Goal: Task Accomplishment & Management: Manage account settings

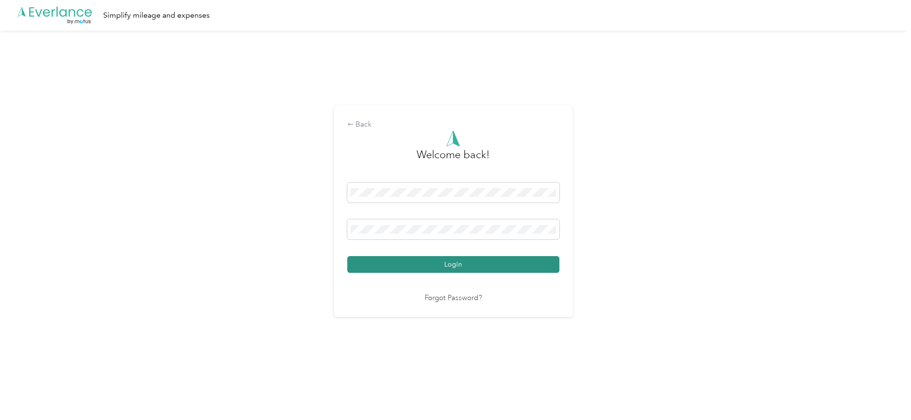
click at [452, 264] on button "Login" at bounding box center [453, 264] width 212 height 17
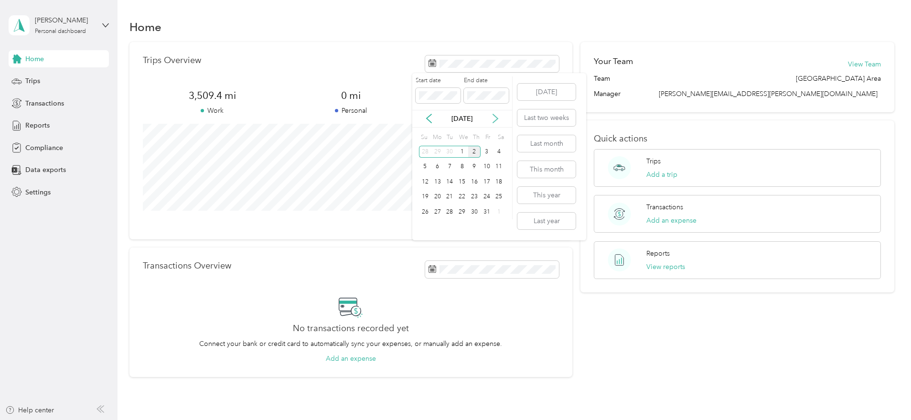
click at [497, 120] on icon at bounding box center [496, 119] width 10 height 10
click at [429, 116] on icon at bounding box center [429, 119] width 5 height 9
click at [428, 116] on icon at bounding box center [429, 119] width 10 height 10
click at [439, 151] on div "1" at bounding box center [437, 152] width 12 height 12
click at [451, 210] on div "30" at bounding box center [449, 212] width 12 height 12
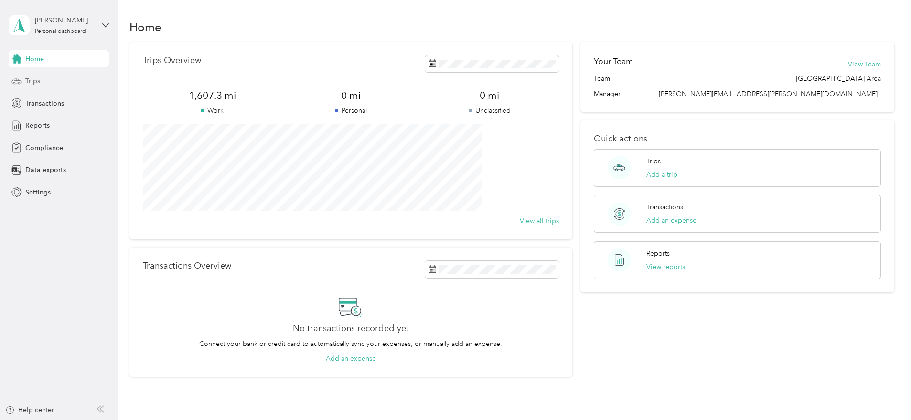
click at [39, 79] on span "Trips" at bounding box center [32, 81] width 15 height 10
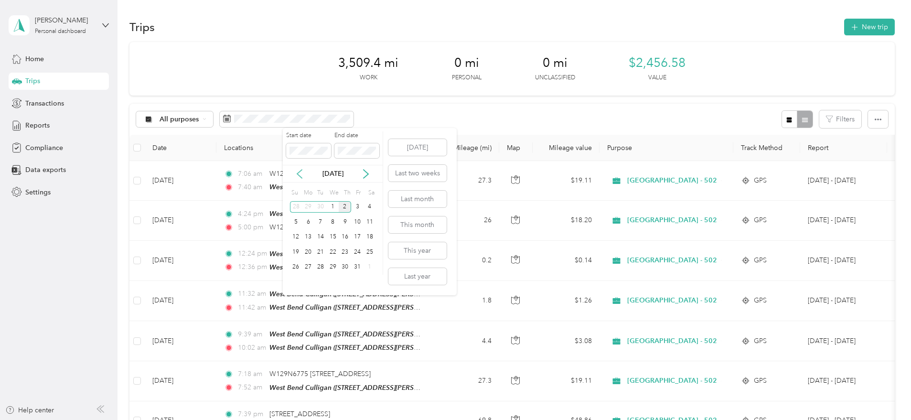
click at [297, 174] on icon at bounding box center [300, 174] width 10 height 10
click at [311, 211] on div "1" at bounding box center [308, 207] width 12 height 12
click at [322, 266] on div "30" at bounding box center [320, 267] width 12 height 12
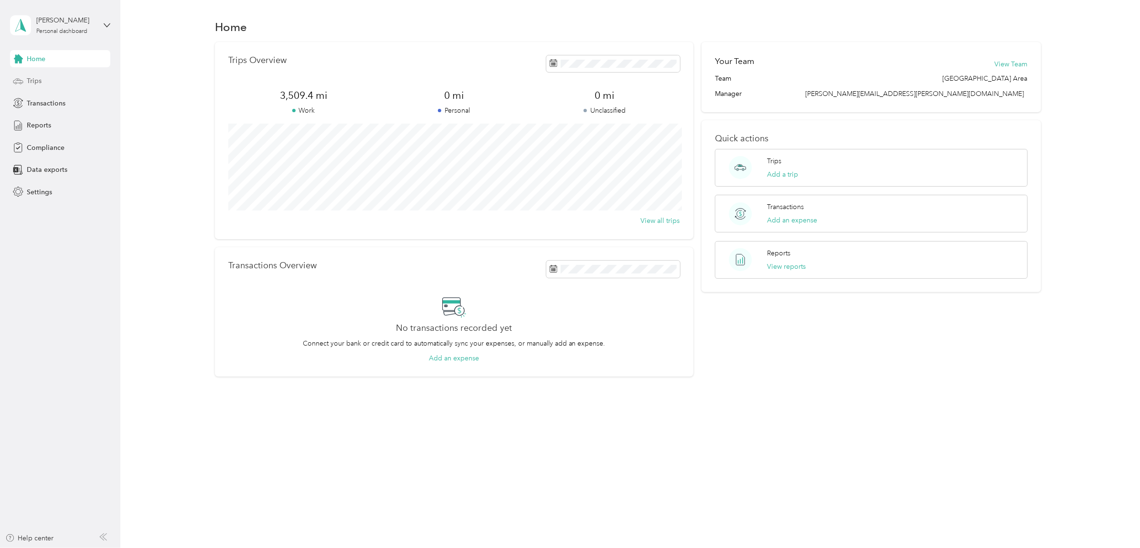
click at [44, 80] on div "Trips" at bounding box center [60, 81] width 100 height 17
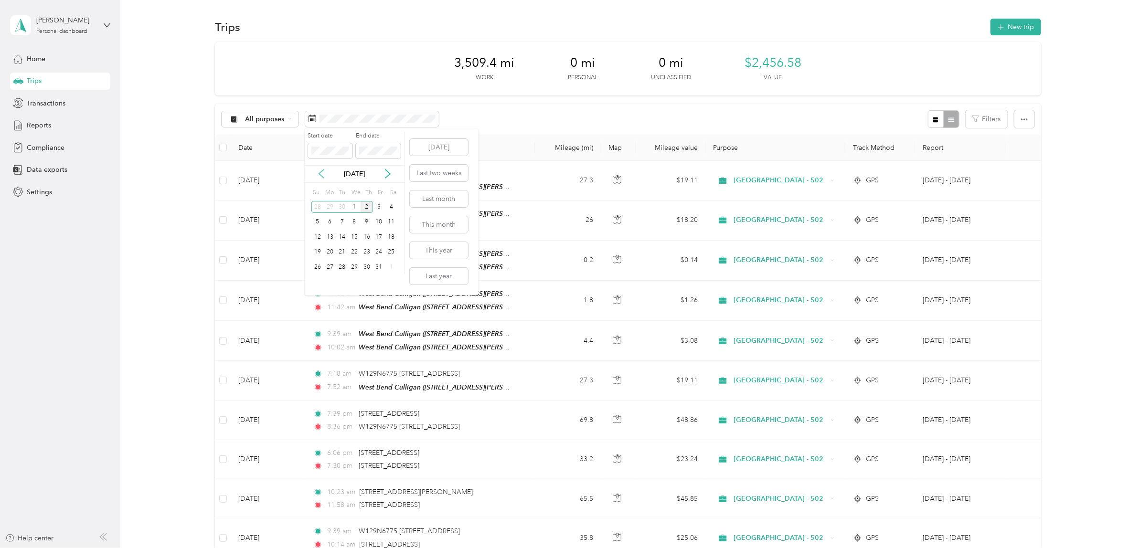
click at [321, 175] on icon at bounding box center [322, 174] width 10 height 10
click at [330, 207] on div "1" at bounding box center [330, 207] width 12 height 12
click at [338, 268] on div "30" at bounding box center [342, 267] width 12 height 12
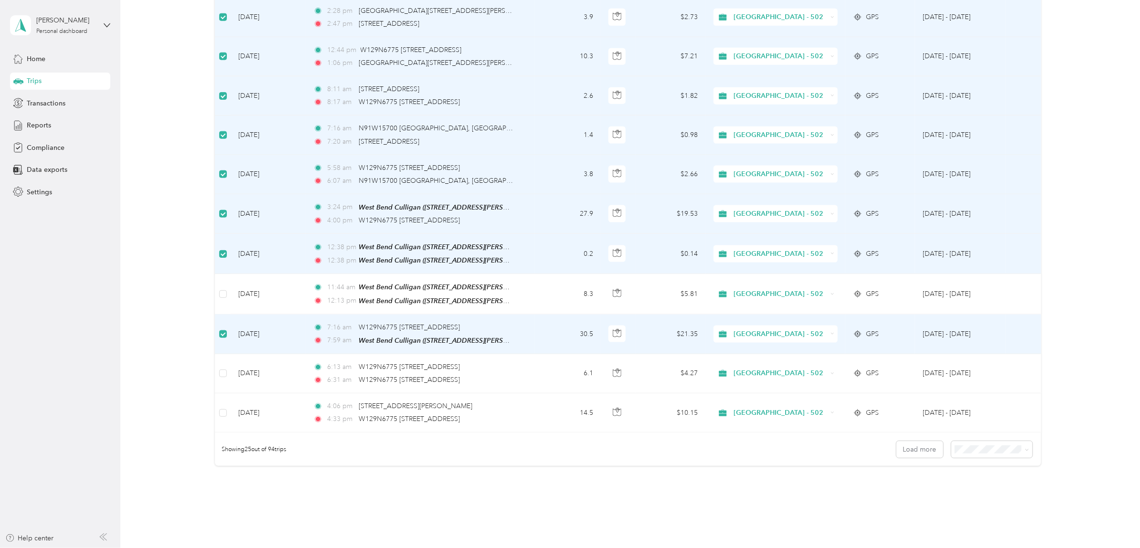
scroll to position [717, 0]
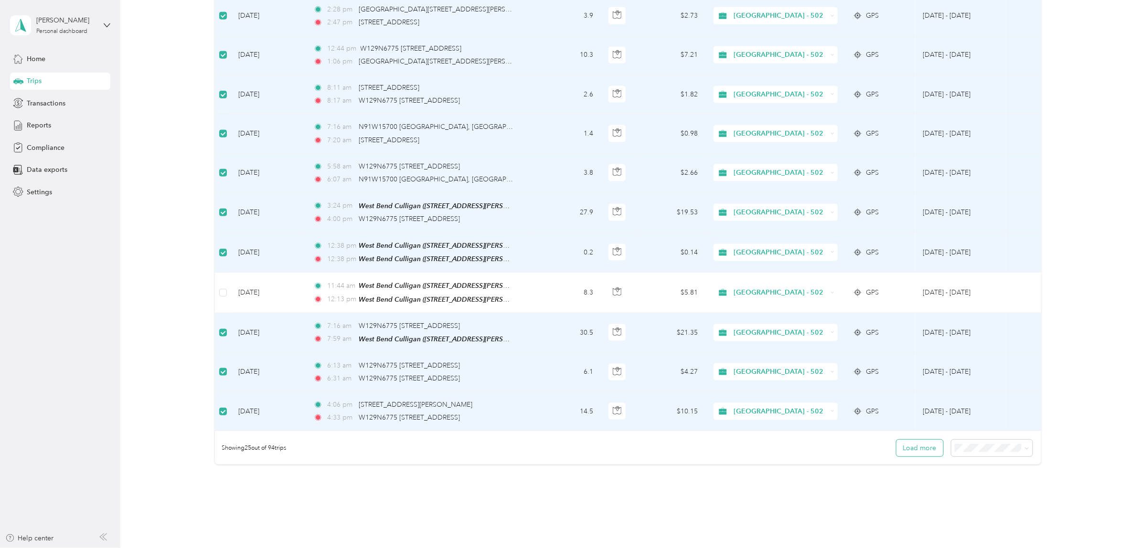
click at [906, 444] on button "Load more" at bounding box center [920, 448] width 47 height 17
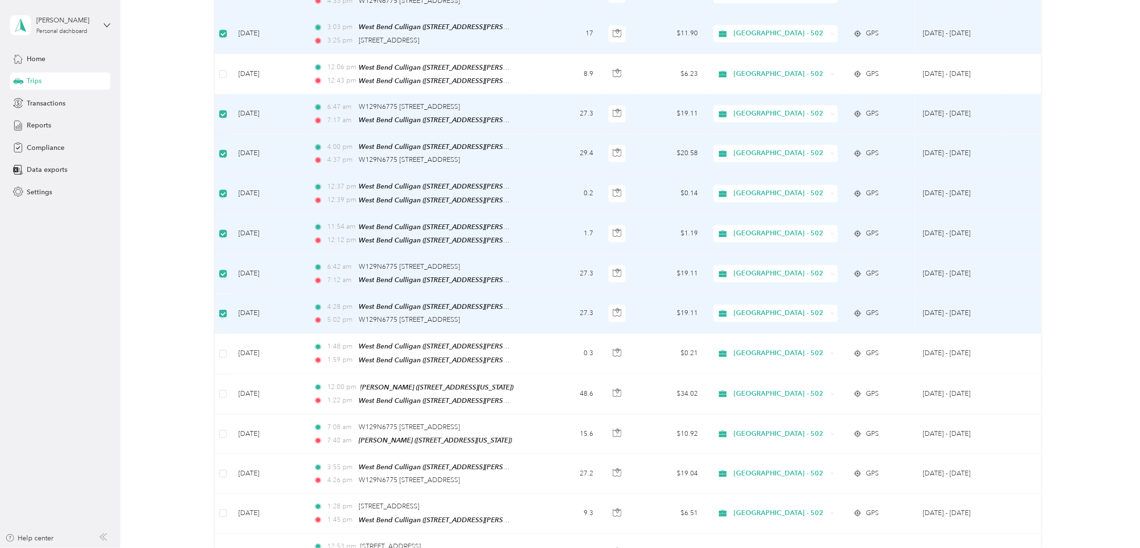
scroll to position [1135, 0]
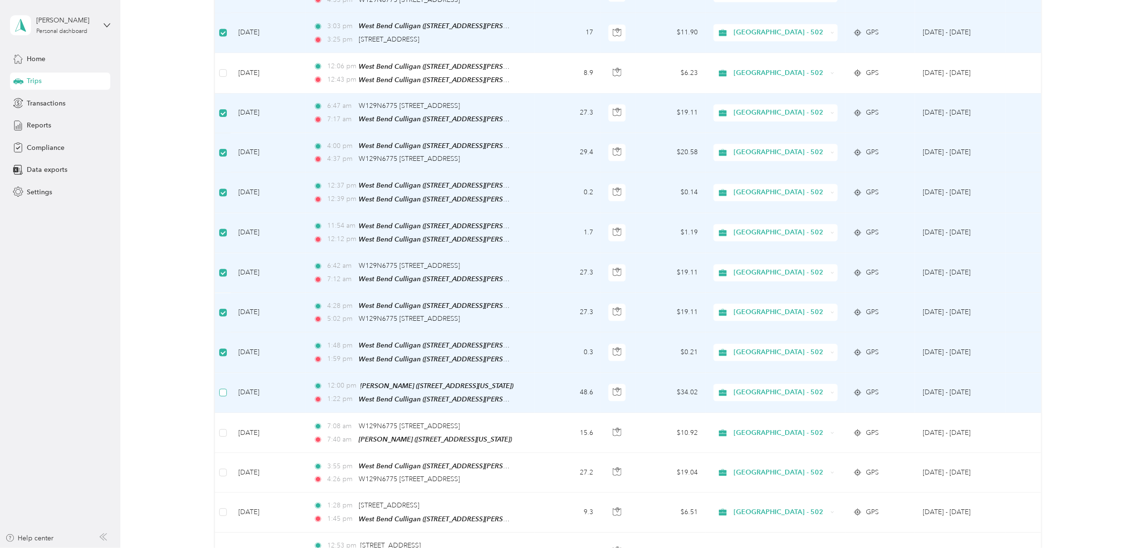
click at [222, 388] on label at bounding box center [223, 393] width 8 height 11
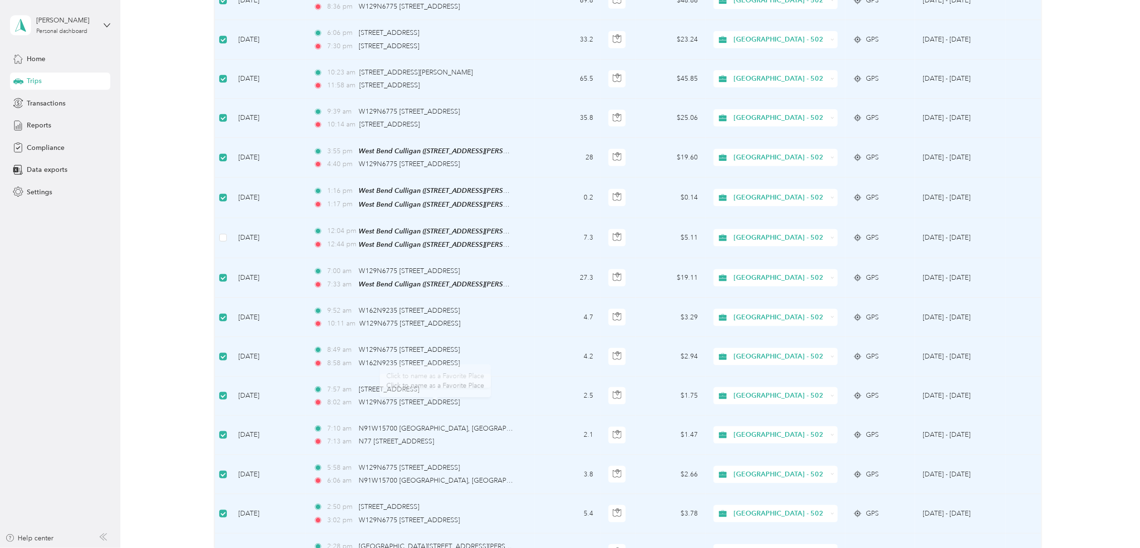
scroll to position [0, 0]
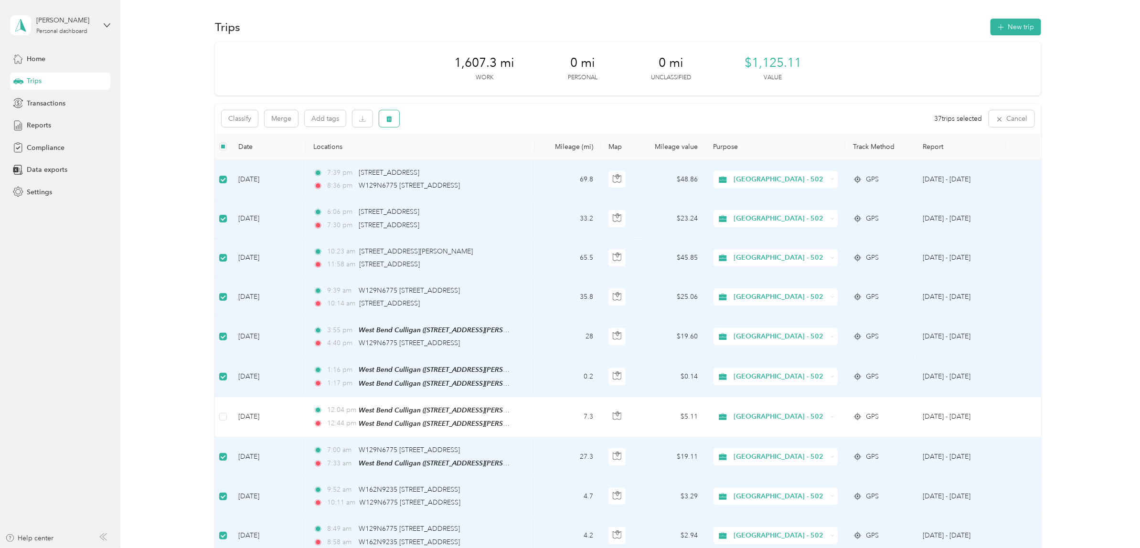
click at [391, 116] on icon "button" at bounding box center [389, 119] width 7 height 7
click at [461, 155] on button "Yes" at bounding box center [461, 158] width 19 height 15
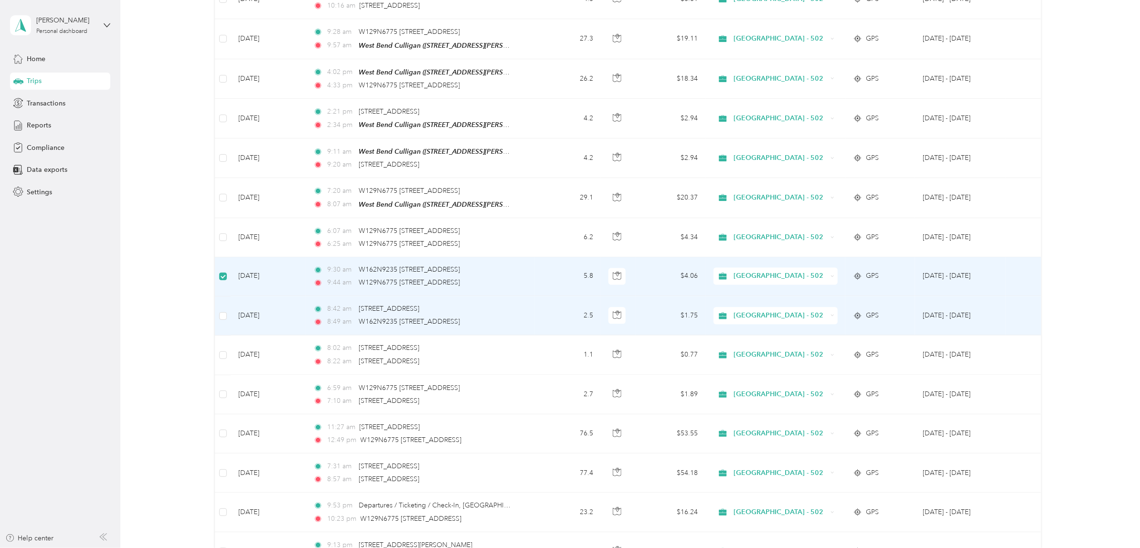
scroll to position [1133, 0]
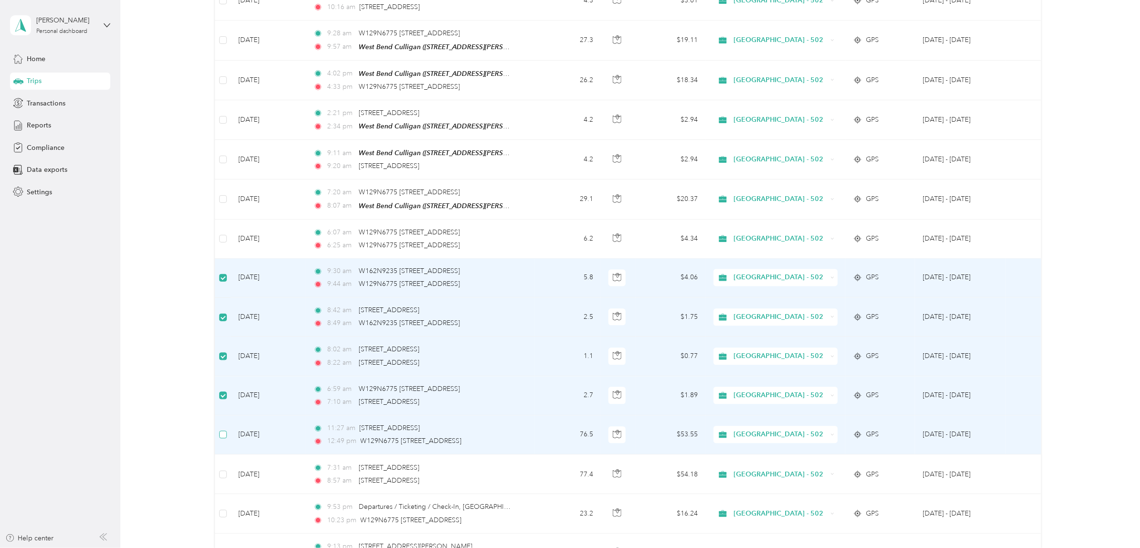
click at [225, 430] on label at bounding box center [223, 435] width 8 height 11
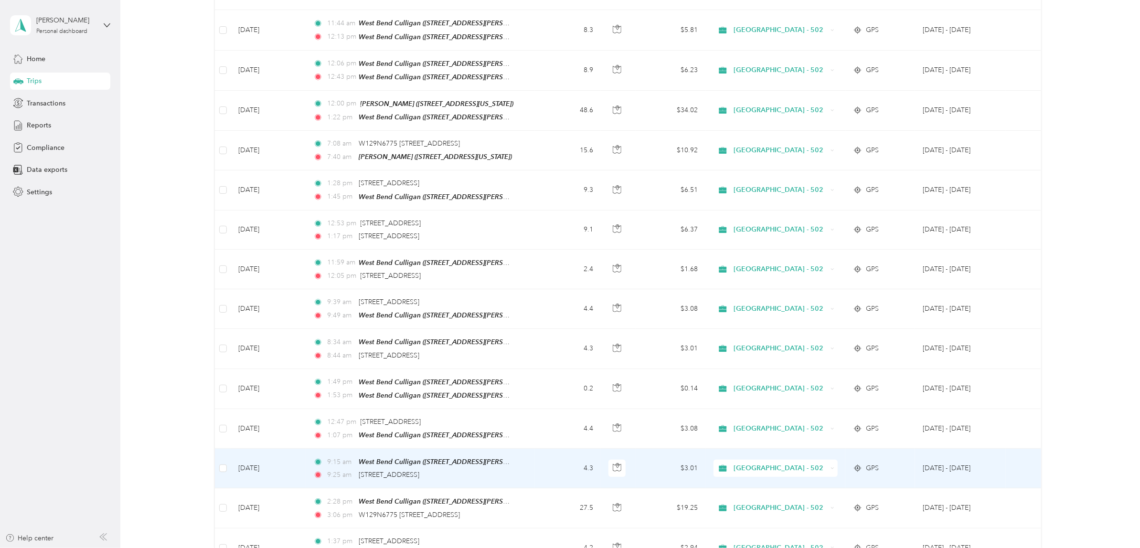
scroll to position [0, 0]
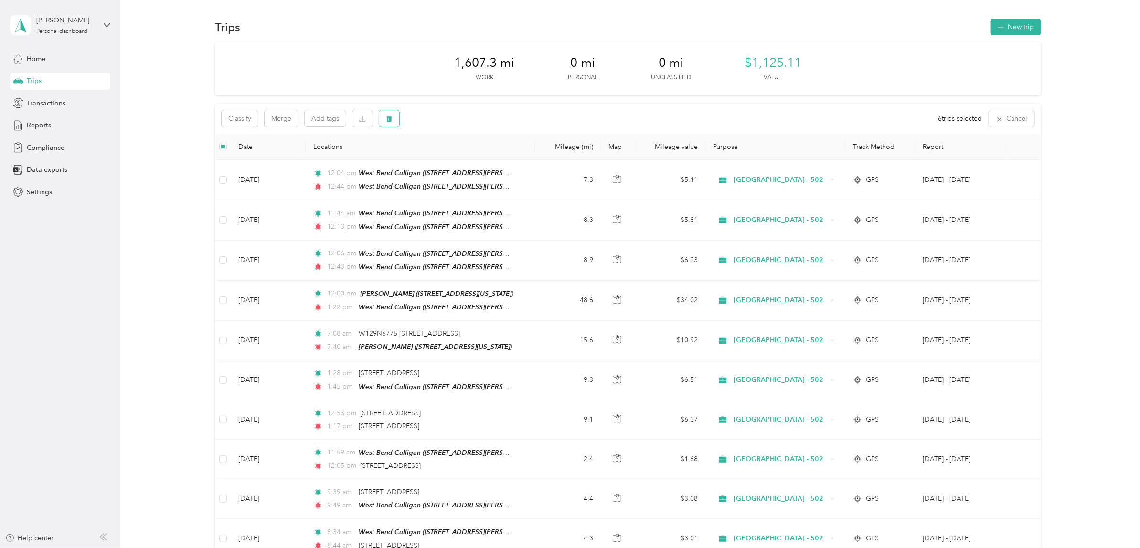
click at [386, 121] on icon "button" at bounding box center [389, 119] width 7 height 7
click at [459, 161] on button "Yes" at bounding box center [459, 158] width 19 height 15
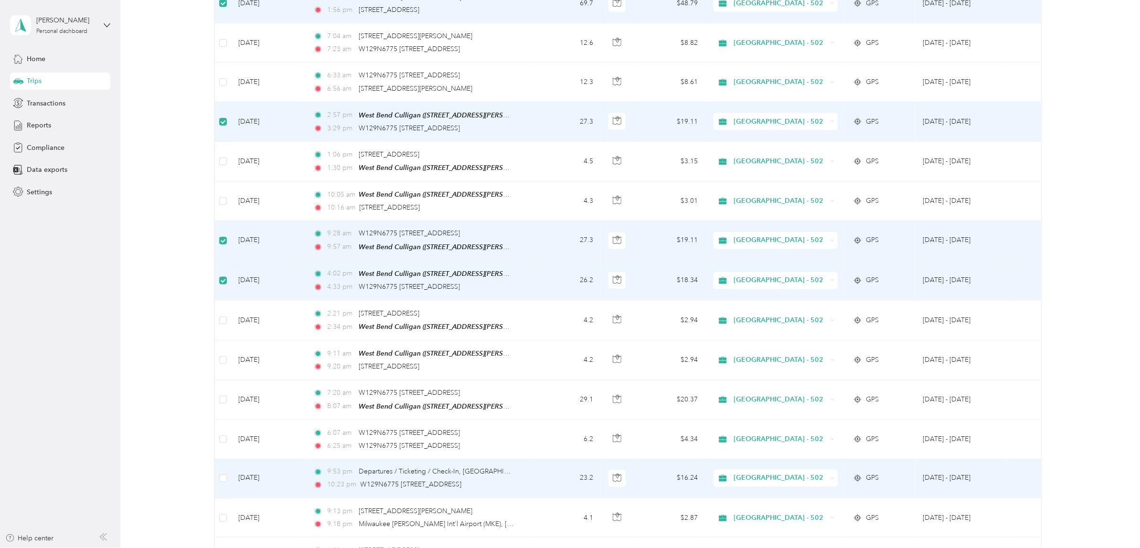
scroll to position [954, 0]
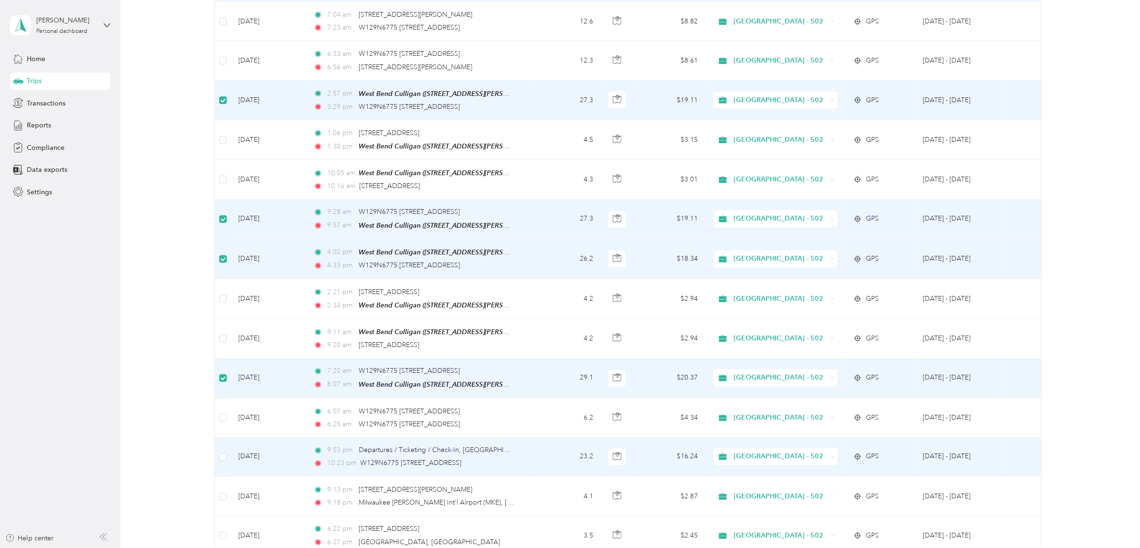
click at [218, 445] on td at bounding box center [223, 457] width 16 height 39
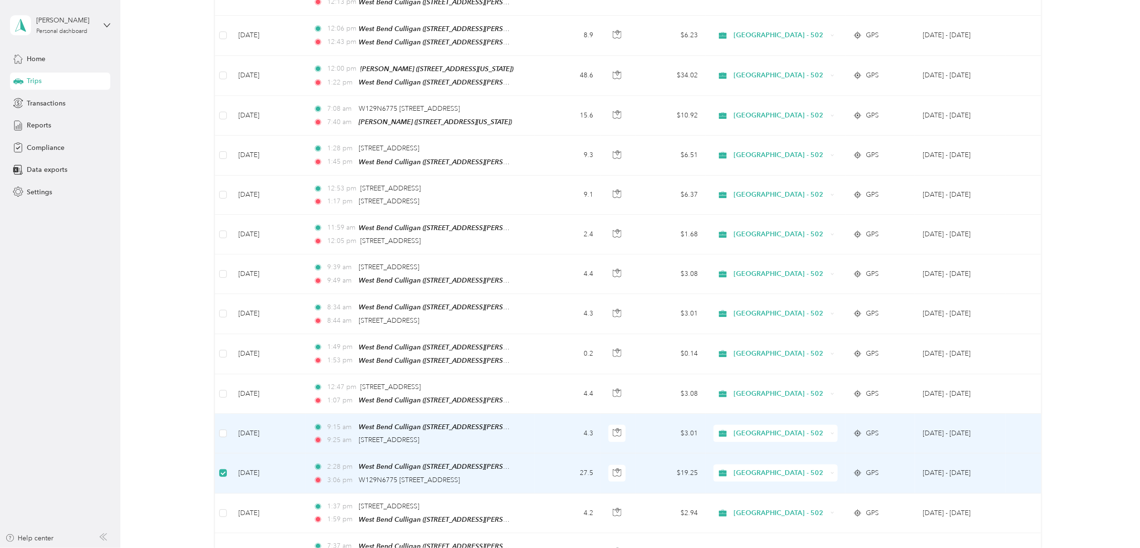
scroll to position [0, 0]
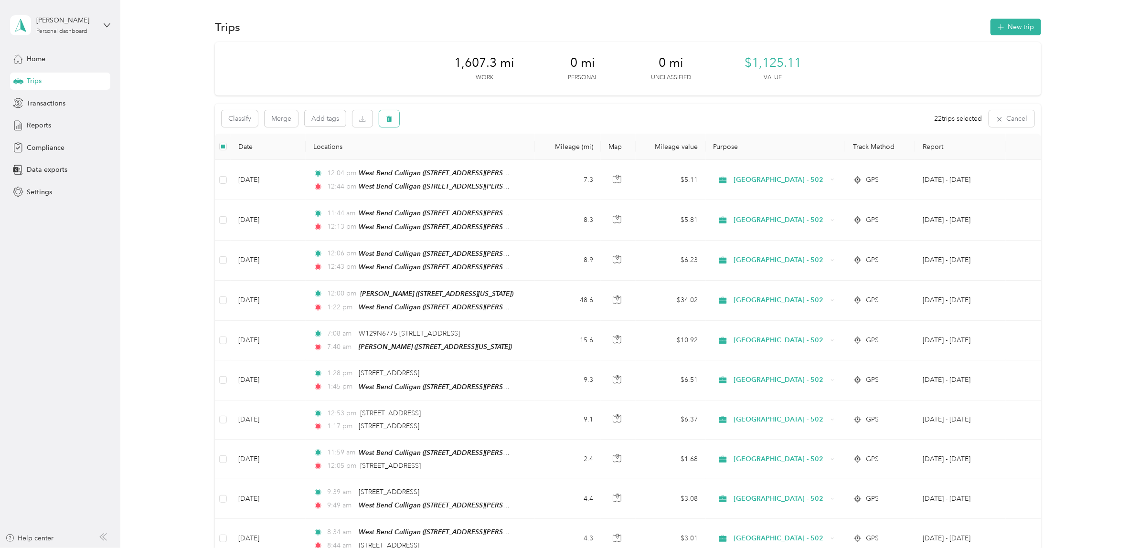
click at [390, 118] on icon "button" at bounding box center [389, 119] width 6 height 6
click at [459, 161] on button "Yes" at bounding box center [461, 158] width 19 height 15
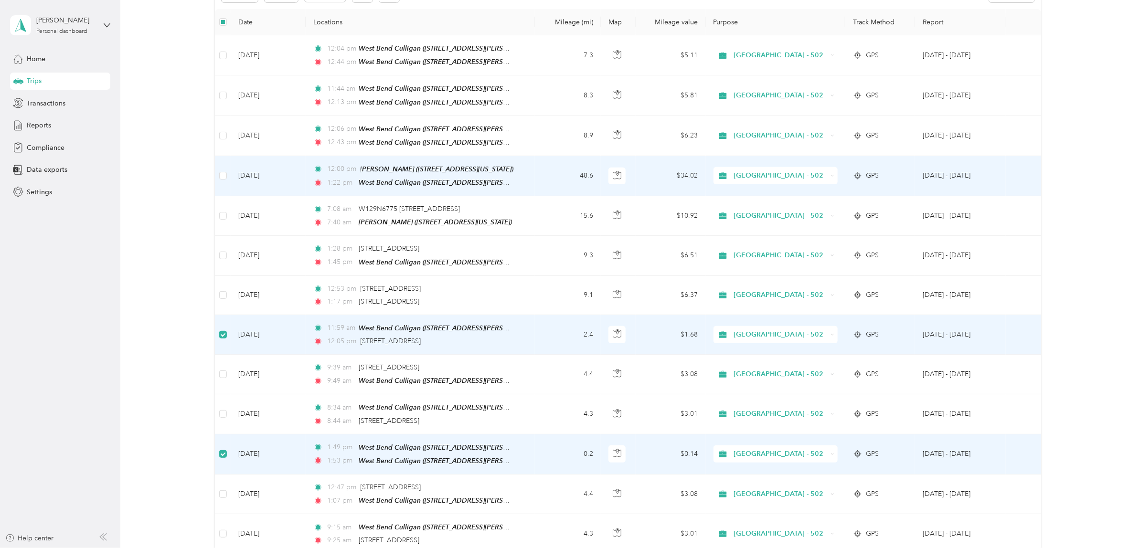
scroll to position [58, 0]
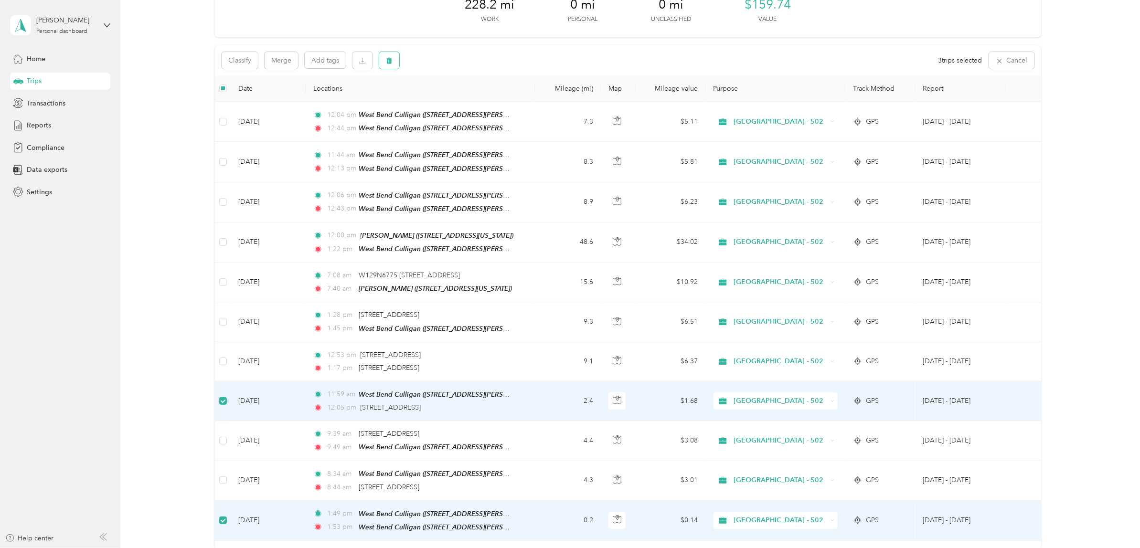
click at [393, 61] on button "button" at bounding box center [389, 60] width 20 height 17
click at [456, 99] on button "Yes" at bounding box center [459, 99] width 19 height 15
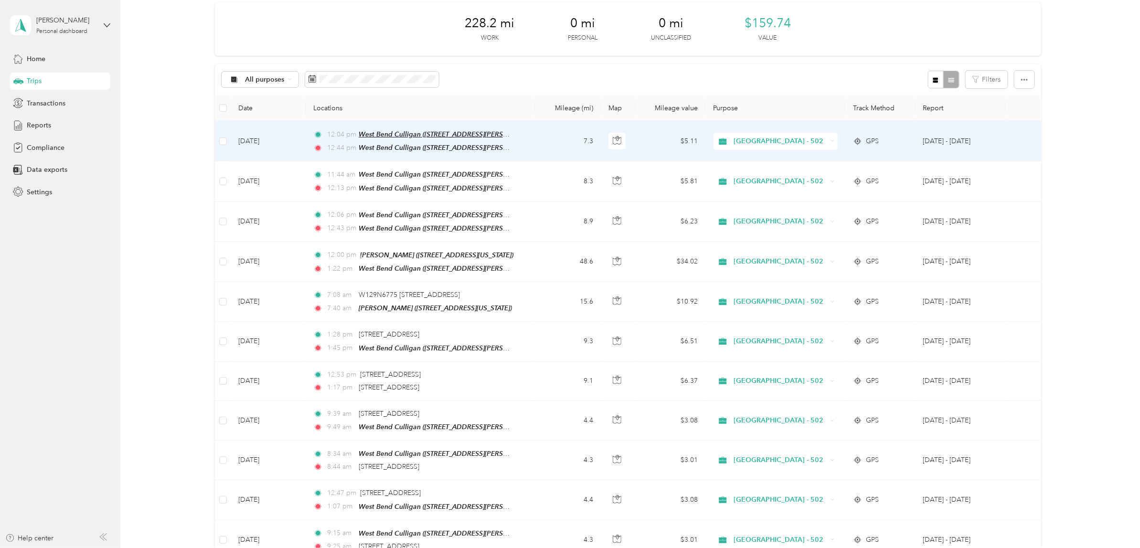
scroll to position [0, 0]
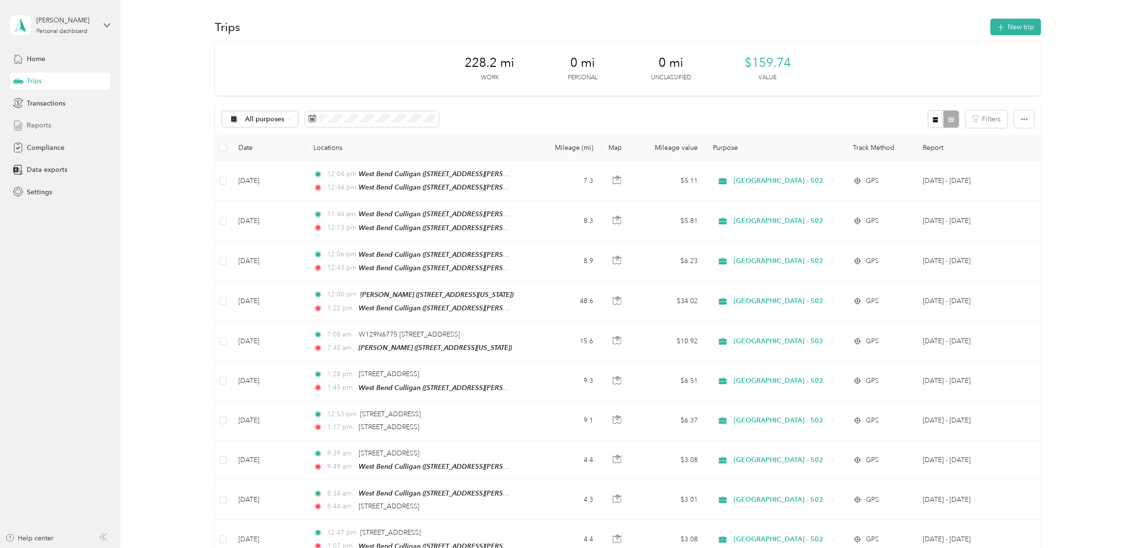
click at [44, 125] on span "Reports" at bounding box center [39, 125] width 24 height 10
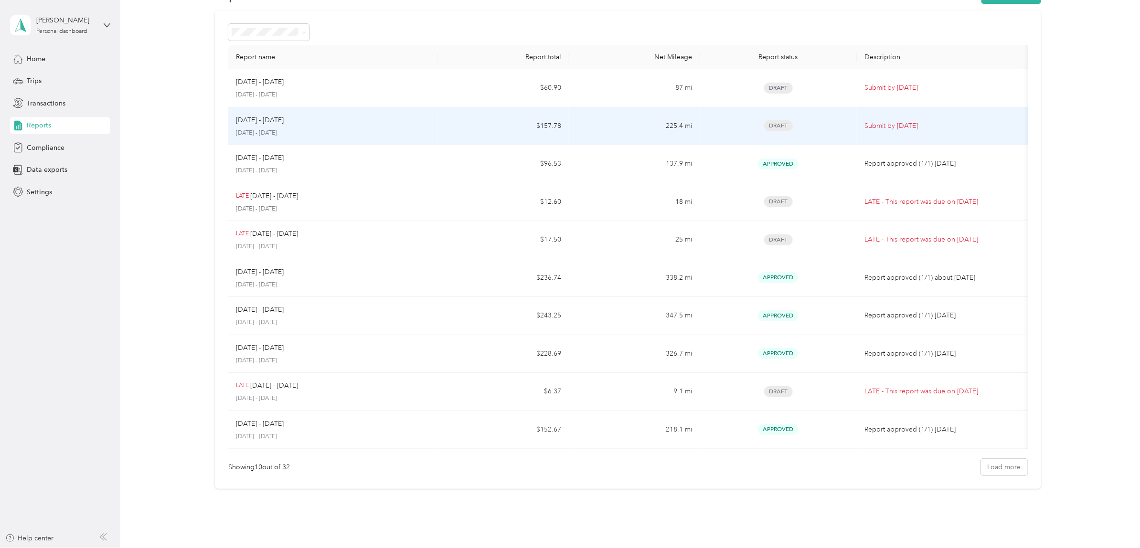
scroll to position [60, 0]
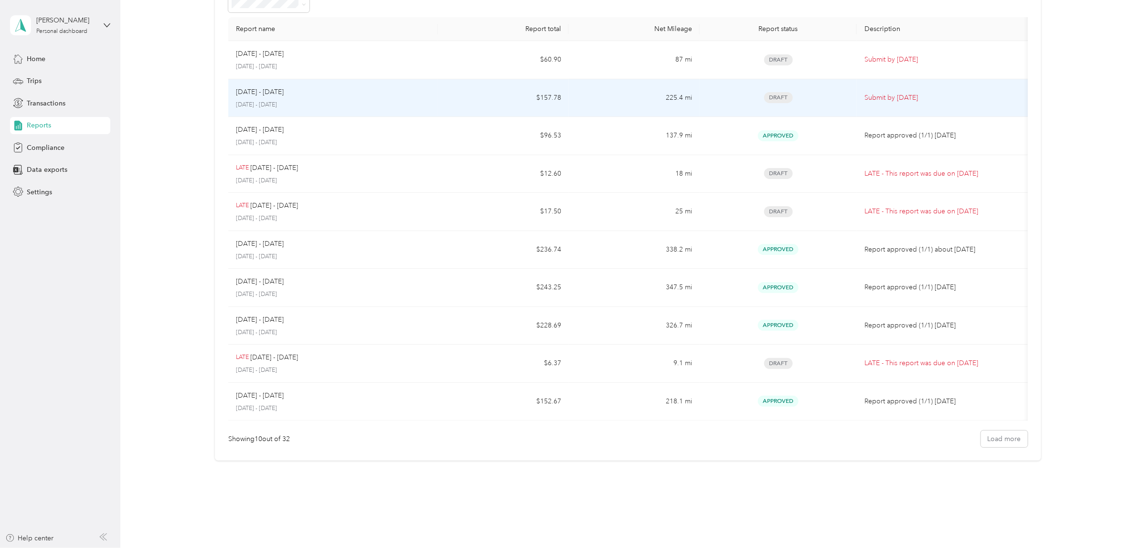
click at [270, 92] on p "[DATE] - [DATE]" at bounding box center [260, 92] width 48 height 11
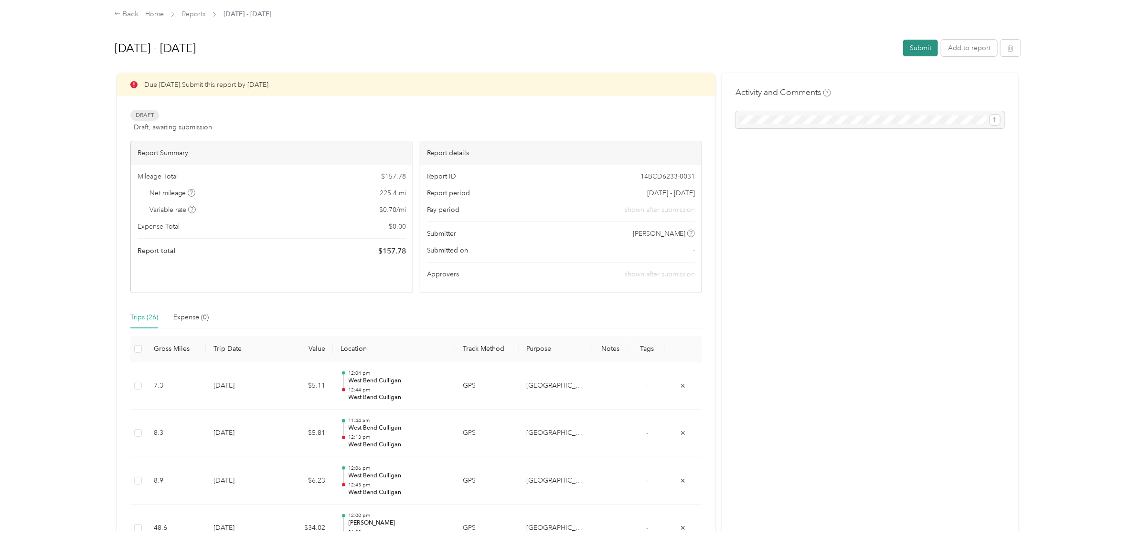
click at [915, 47] on button "Submit" at bounding box center [920, 48] width 35 height 17
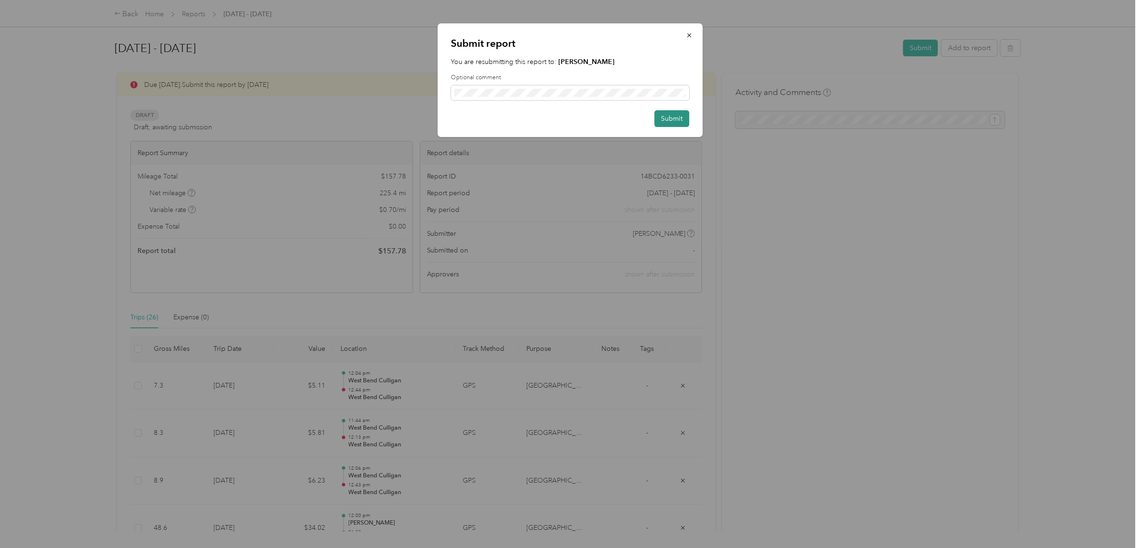
click at [672, 115] on button "Submit" at bounding box center [671, 118] width 35 height 17
